Goal: Task Accomplishment & Management: Manage account settings

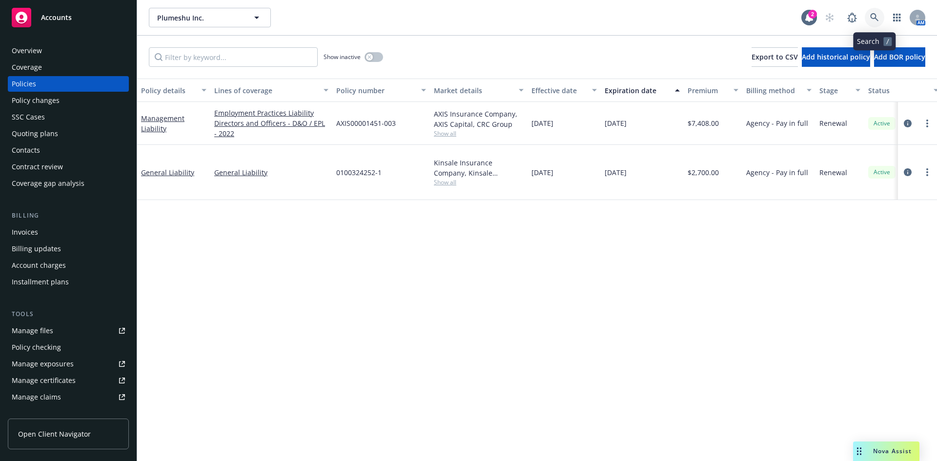
click at [873, 18] on icon at bounding box center [874, 17] width 8 height 8
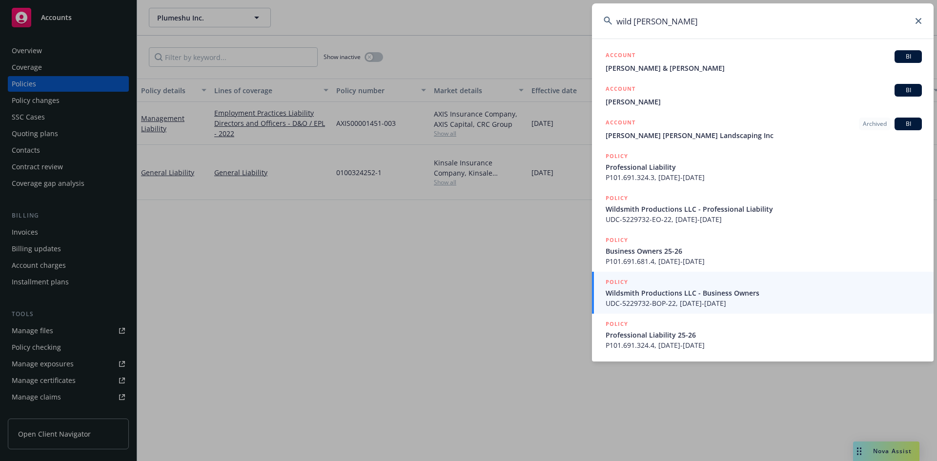
type input "wild smith"
click at [622, 281] on h5 "POLICY" at bounding box center [616, 282] width 22 height 10
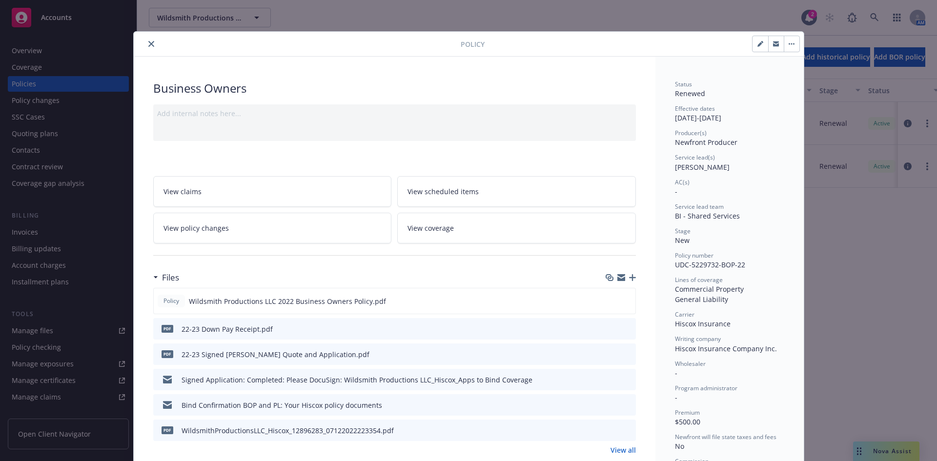
click at [148, 41] on icon "close" at bounding box center [151, 44] width 6 height 6
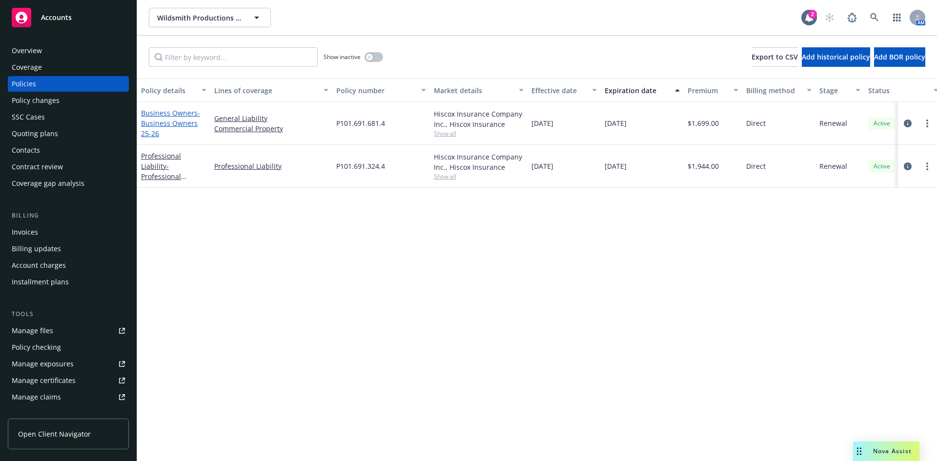
click at [164, 120] on span "- Business Owners 25-26" at bounding box center [170, 123] width 59 height 30
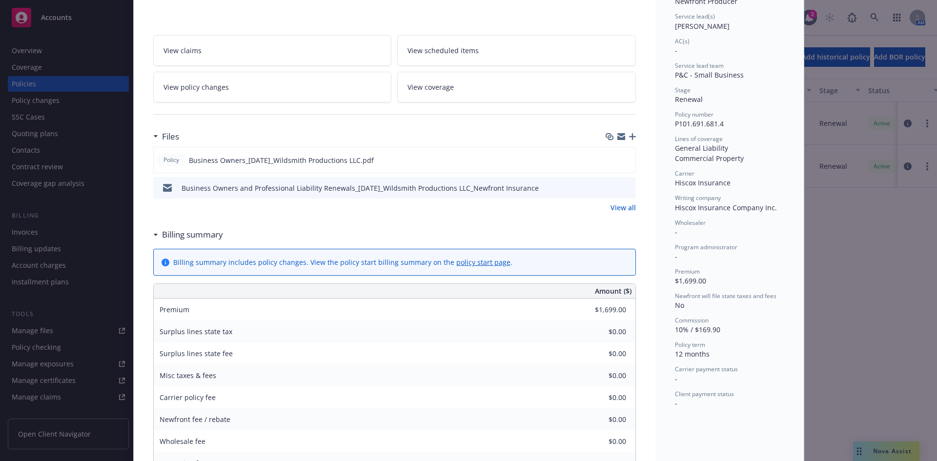
scroll to position [146, 0]
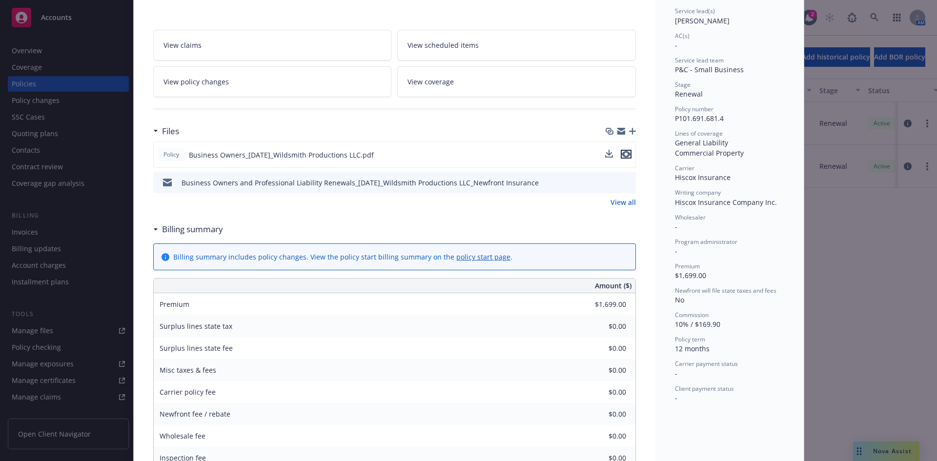
click at [623, 154] on icon "preview file" at bounding box center [625, 154] width 9 height 7
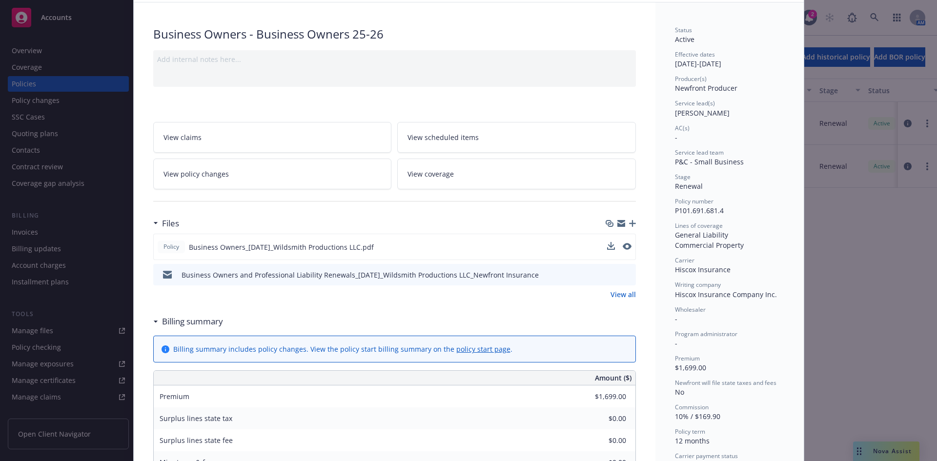
scroll to position [0, 0]
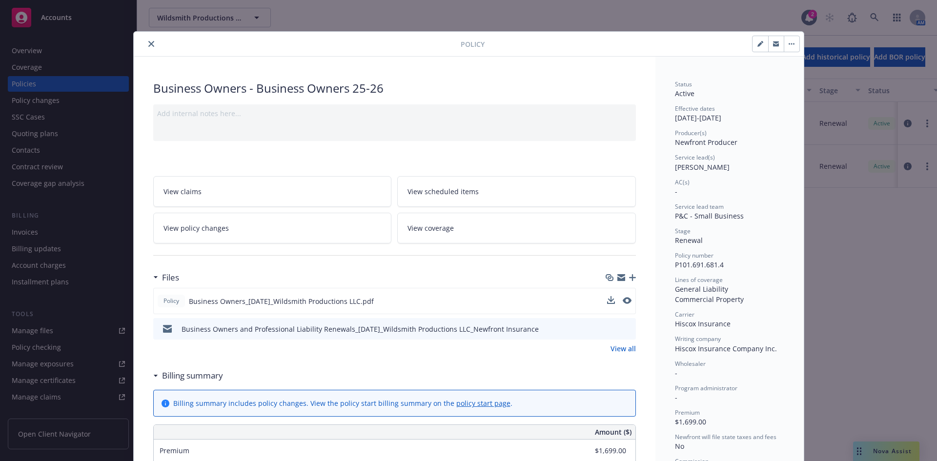
click at [148, 44] on icon "close" at bounding box center [151, 44] width 6 height 6
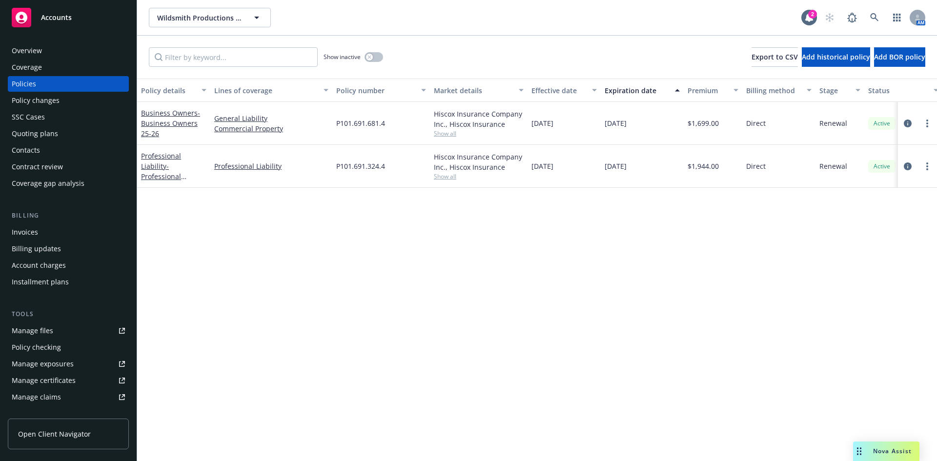
click at [59, 376] on div "Manage certificates" at bounding box center [44, 381] width 64 height 16
click at [174, 115] on link "Business Owners - Business Owners 25-26" at bounding box center [170, 123] width 59 height 30
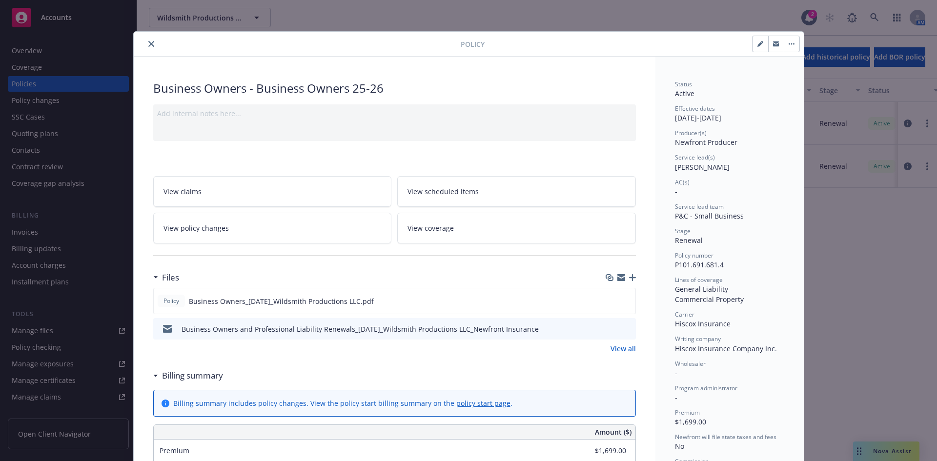
scroll to position [29, 0]
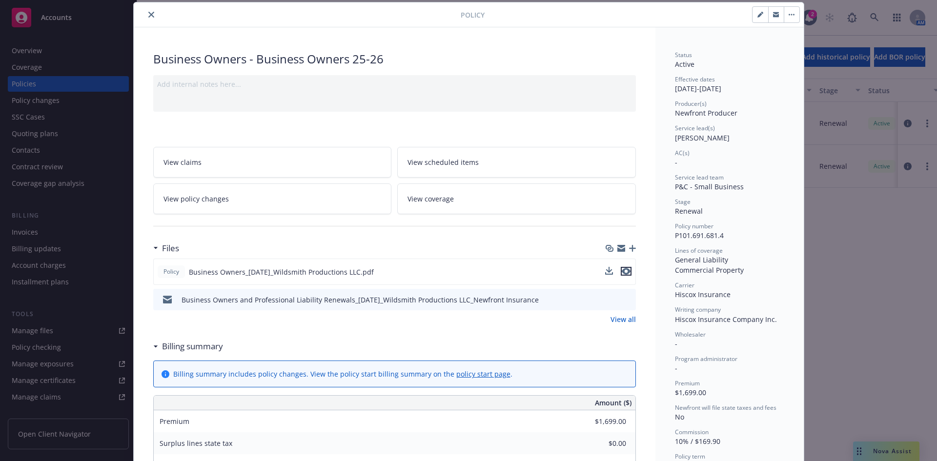
click at [624, 272] on icon "preview file" at bounding box center [625, 271] width 9 height 7
